Goal: Information Seeking & Learning: Learn about a topic

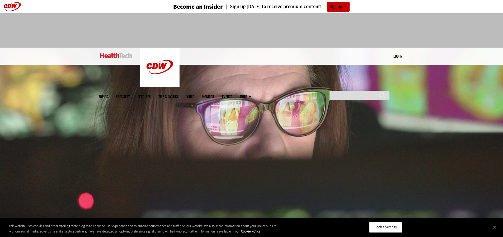
click at [92, 125] on img at bounding box center [251, 135] width 503 height 175
click at [33, 54] on div "MENU Log in Mobile menu Topics Artificial Intelligence Cloud Data Analytics Dat…" at bounding box center [251, 56] width 503 height 17
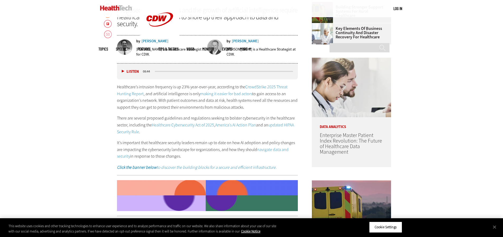
scroll to position [291, 0]
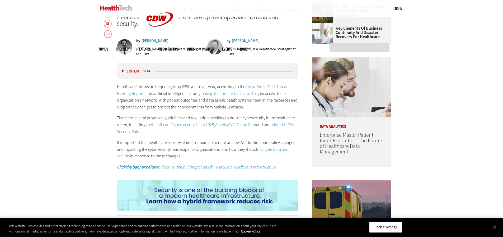
click at [158, 96] on p "Healthcare’s intrusion frequency is up 23% year-over-year, according to the Cro…" at bounding box center [207, 96] width 181 height 27
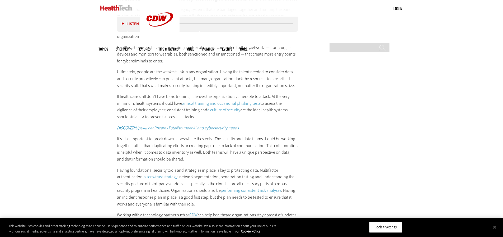
scroll to position [1004, 0]
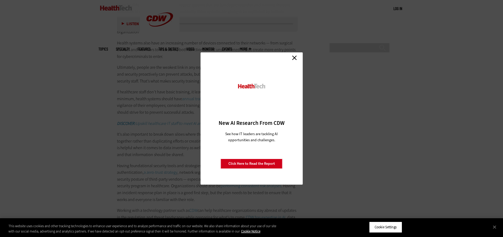
drag, startPoint x: 295, startPoint y: 58, endPoint x: 278, endPoint y: 60, distance: 16.8
click at [295, 58] on link "Close" at bounding box center [295, 58] width 8 height 8
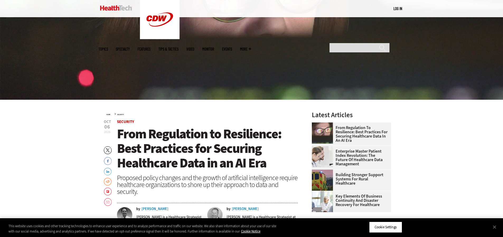
scroll to position [132, 0]
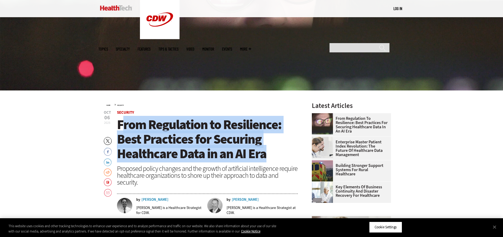
drag, startPoint x: 268, startPoint y: 151, endPoint x: 122, endPoint y: 129, distance: 147.8
click at [122, 129] on h1 "From Regulation to Resilience: Best Practices for Securing Healthcare Data in a…" at bounding box center [207, 139] width 181 height 44
drag, startPoint x: 116, startPoint y: 126, endPoint x: 264, endPoint y: 153, distance: 149.6
copy span "From Regulation to Resilience: Best Practices for Securing Healthcare Data in a…"
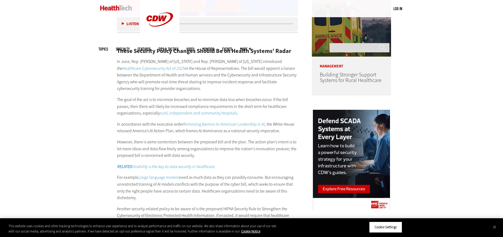
scroll to position [475, 0]
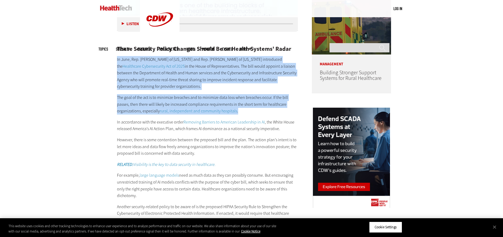
drag, startPoint x: 114, startPoint y: 59, endPoint x: 246, endPoint y: 109, distance: 141.4
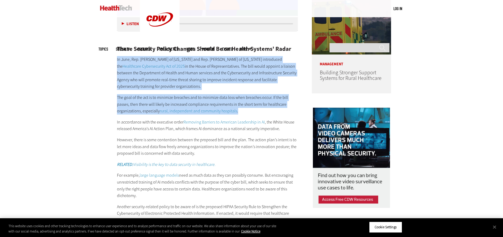
copy div "In June, Rep. [PERSON_NAME] of [US_STATE] and Rep. [PERSON_NAME] of [US_STATE] …"
